Goal: Information Seeking & Learning: Learn about a topic

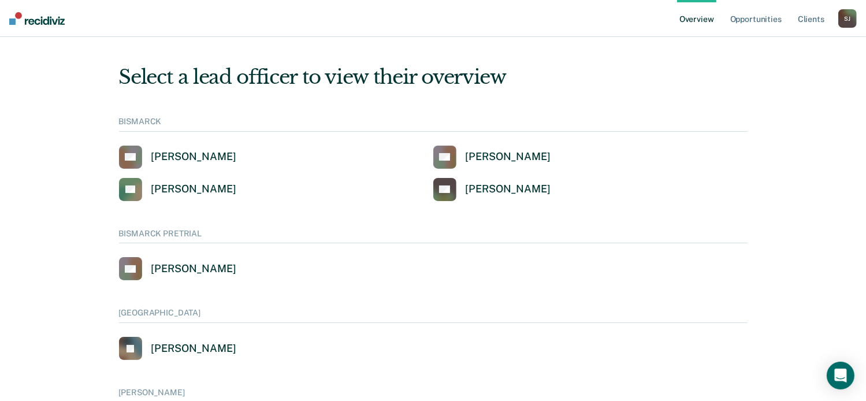
scroll to position [5, 0]
click at [844, 21] on div "[PERSON_NAME]" at bounding box center [847, 18] width 18 height 18
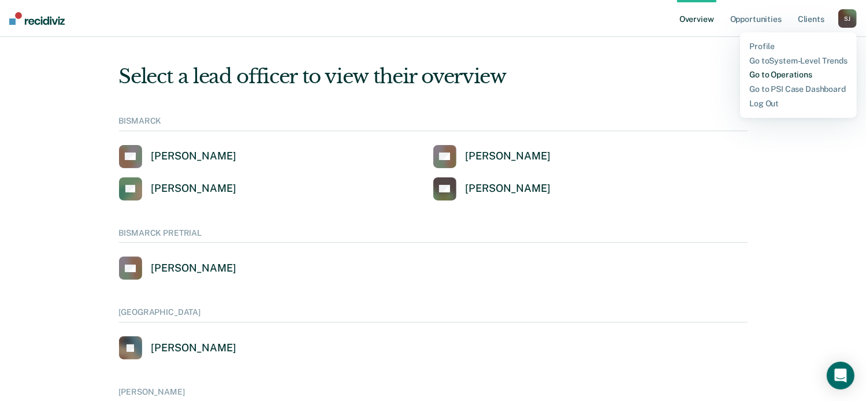
click at [783, 73] on link "Go to Operations" at bounding box center [798, 75] width 98 height 10
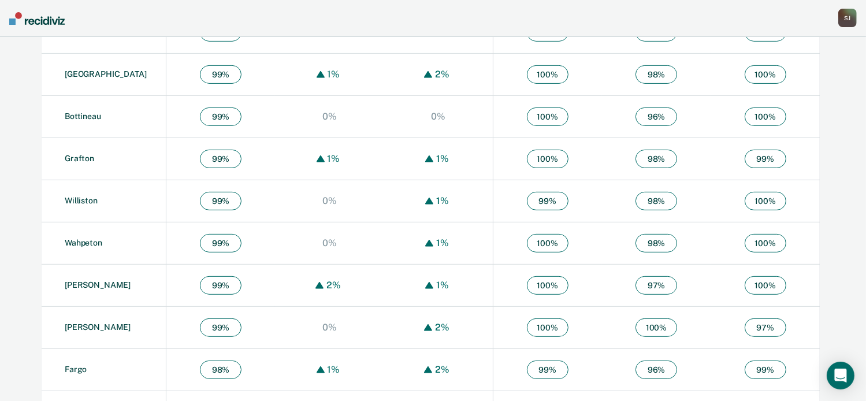
scroll to position [516, 0]
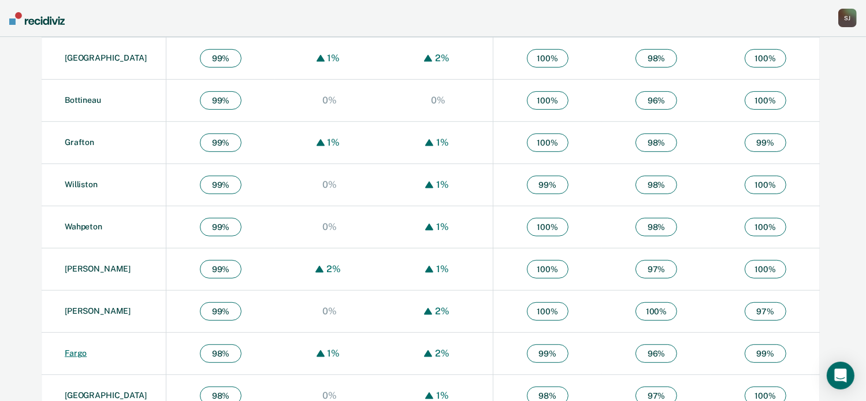
click at [74, 354] on link "Fargo" at bounding box center [76, 352] width 22 height 9
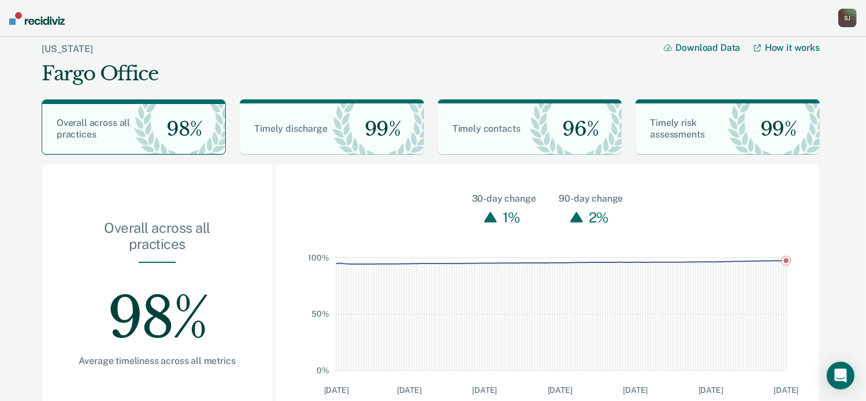
click at [851, 20] on div "[PERSON_NAME]" at bounding box center [847, 18] width 18 height 18
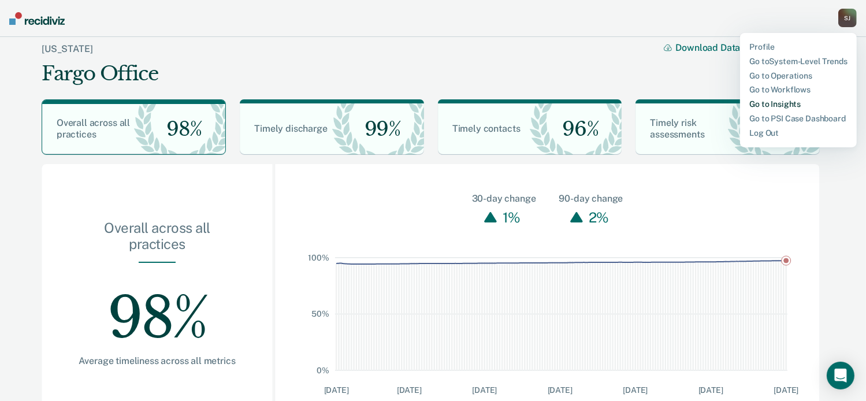
click at [792, 106] on link "Go to Insights" at bounding box center [798, 104] width 98 height 10
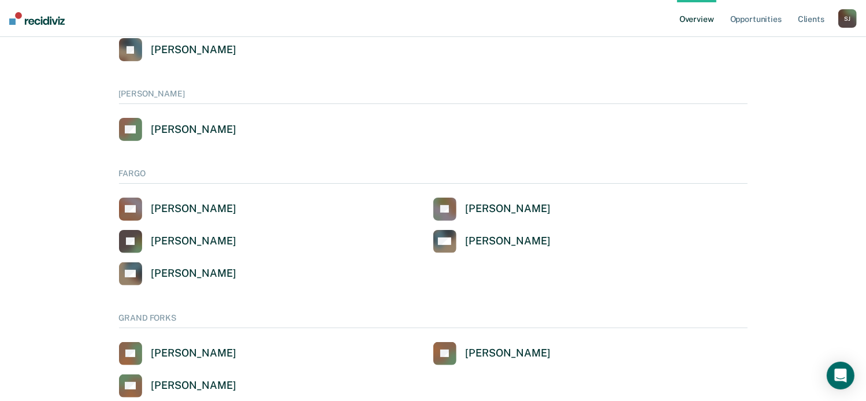
scroll to position [303, 0]
click at [473, 208] on div "[PERSON_NAME]" at bounding box center [508, 208] width 85 height 13
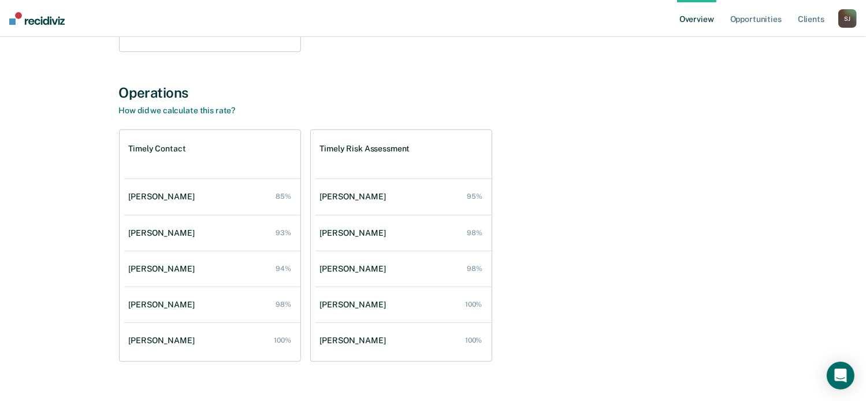
scroll to position [372, 0]
